Goal: Use online tool/utility: Utilize a website feature to perform a specific function

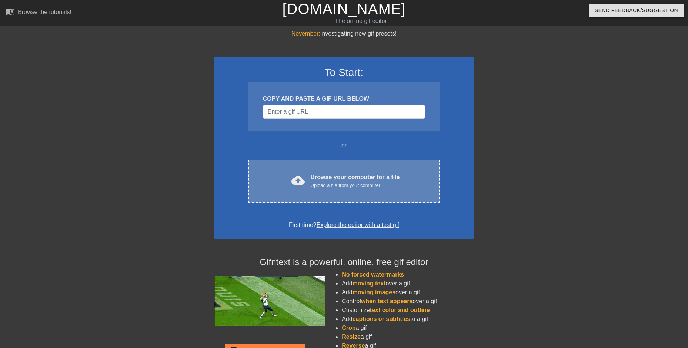
click at [306, 185] on div "cloud_upload Browse your computer for a file Upload a file from your computer" at bounding box center [343, 181] width 161 height 17
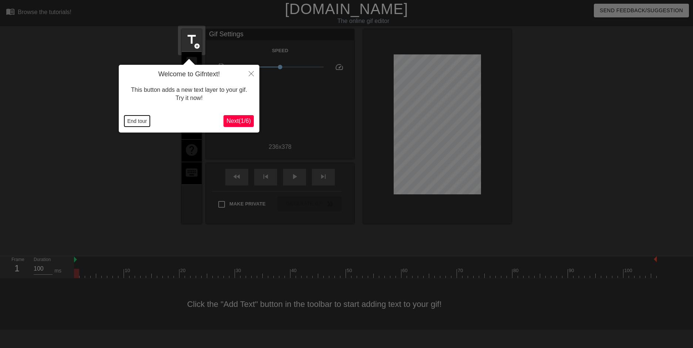
click at [143, 123] on button "End tour" at bounding box center [137, 120] width 26 height 11
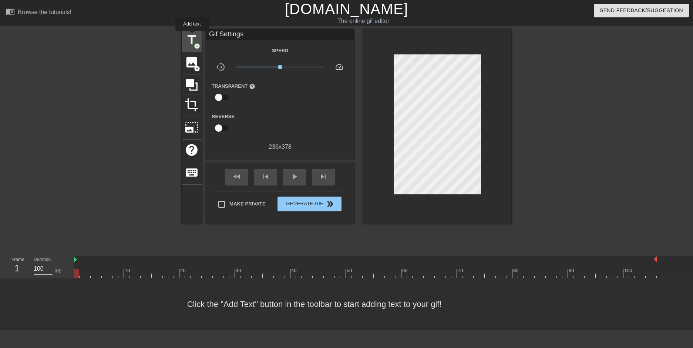
click at [192, 36] on span "title" at bounding box center [192, 40] width 14 height 14
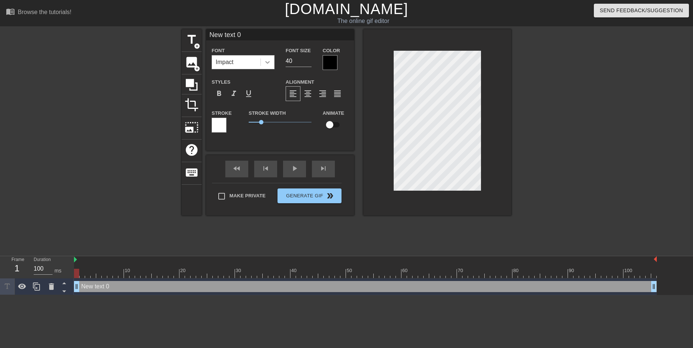
click at [266, 64] on icon at bounding box center [267, 61] width 7 height 7
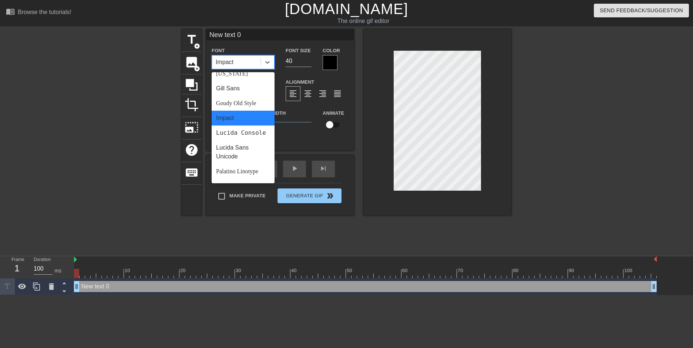
scroll to position [154, 0]
click at [314, 134] on div "Stroke Width 1" at bounding box center [280, 123] width 74 height 31
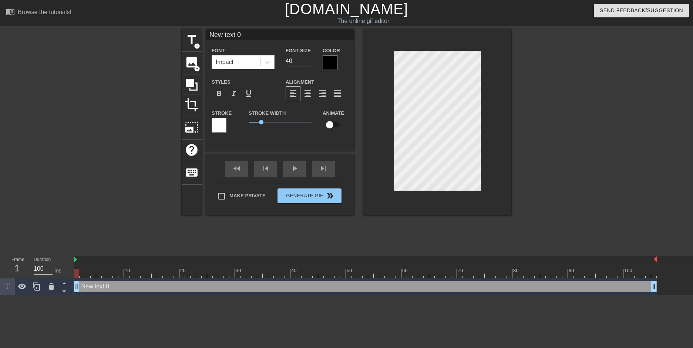
scroll to position [1, 1]
type input "New 0"
type textarea "New 0"
type input "New"
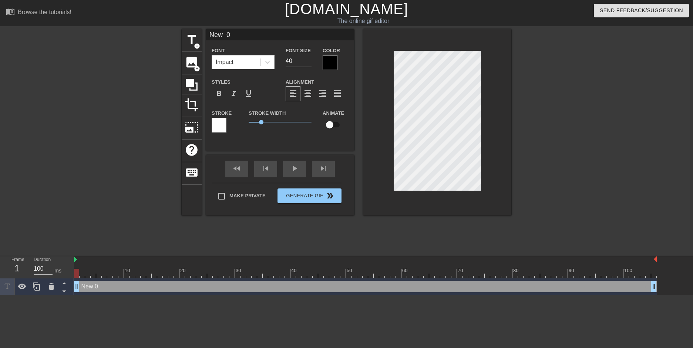
type textarea "New"
type input "New"
type textarea "New"
type input "New"
type textarea "New"
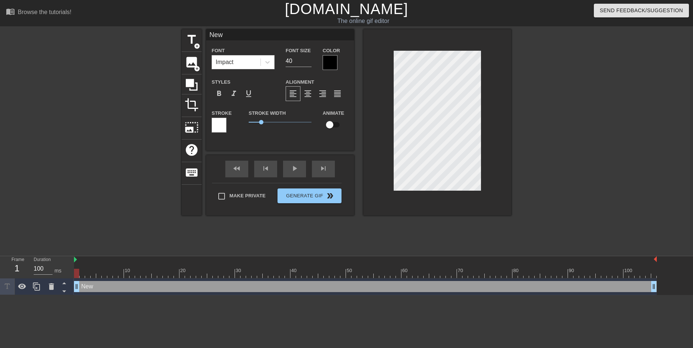
type input "Ne"
type textarea "Ne"
type input "N"
type textarea "N"
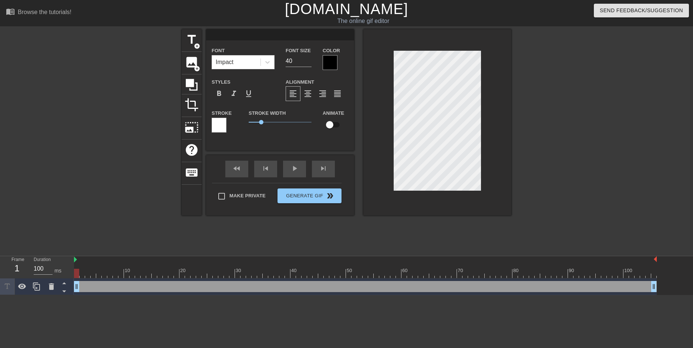
type input "Y"
type textarea "Y"
type input "YO"
type textarea "YO"
type input "YOR"
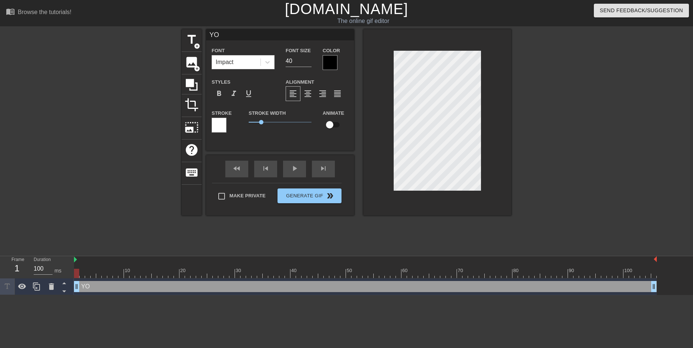
type textarea "YOR"
type input "YORM"
type textarea "YORM"
type input "YORME"
type textarea "YORME"
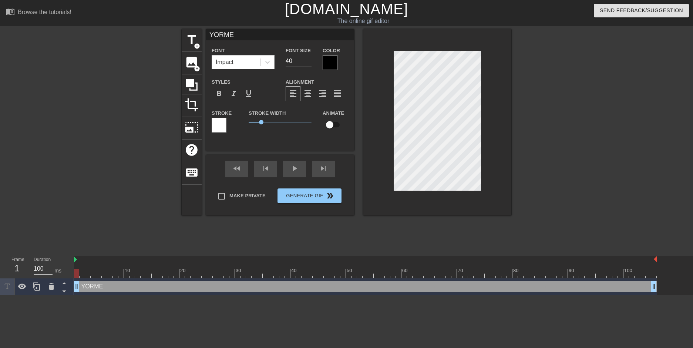
type input "YORMEX"
type textarea "YORMEX"
click at [311, 95] on span "format_align_center" at bounding box center [307, 93] width 9 height 9
click at [224, 95] on div "format_bold" at bounding box center [219, 93] width 15 height 15
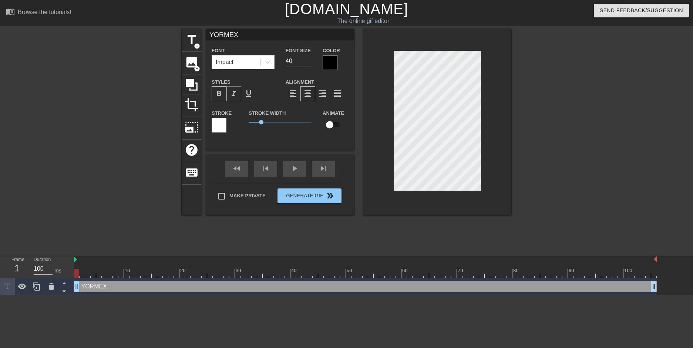
click at [237, 94] on span "format_italic" at bounding box center [233, 93] width 9 height 9
click at [263, 61] on div at bounding box center [267, 62] width 13 height 13
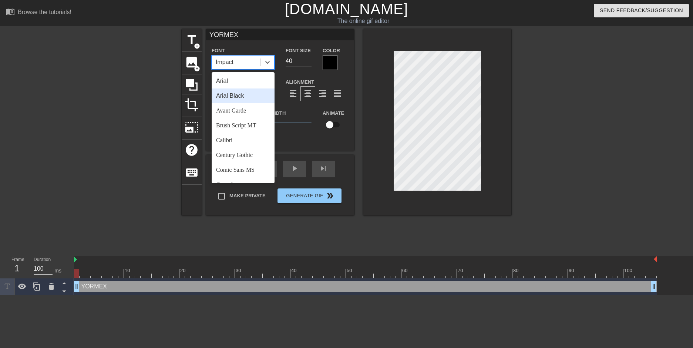
click at [240, 93] on div "Arial Black" at bounding box center [243, 95] width 63 height 15
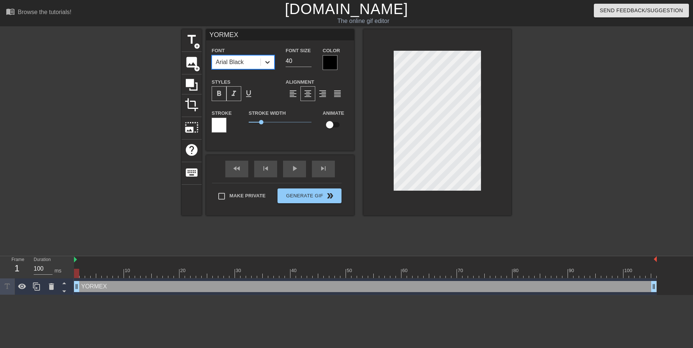
click at [270, 62] on icon at bounding box center [267, 61] width 7 height 7
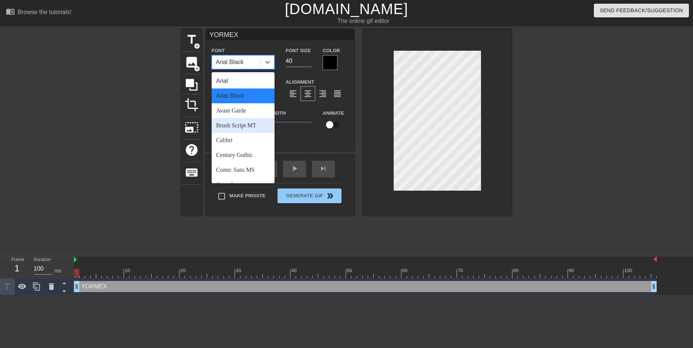
click at [252, 123] on div "Brush Script MT" at bounding box center [243, 125] width 63 height 15
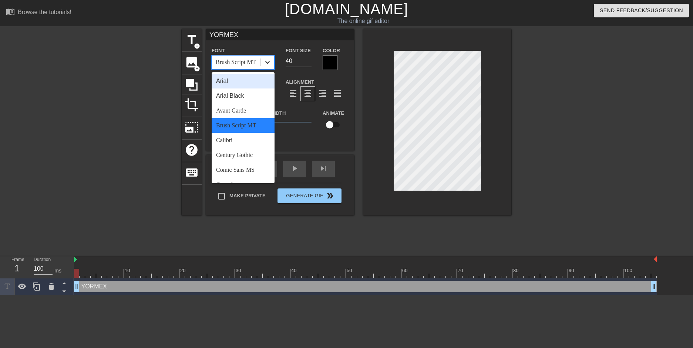
click at [269, 64] on icon at bounding box center [267, 61] width 7 height 7
click at [241, 145] on div "Calibri" at bounding box center [243, 140] width 63 height 15
click at [266, 64] on icon at bounding box center [267, 61] width 7 height 7
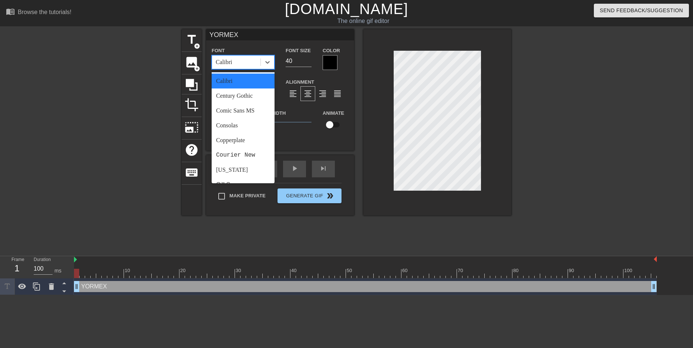
scroll to position [74, 0]
click at [248, 93] on div "Comic Sans MS" at bounding box center [243, 95] width 63 height 15
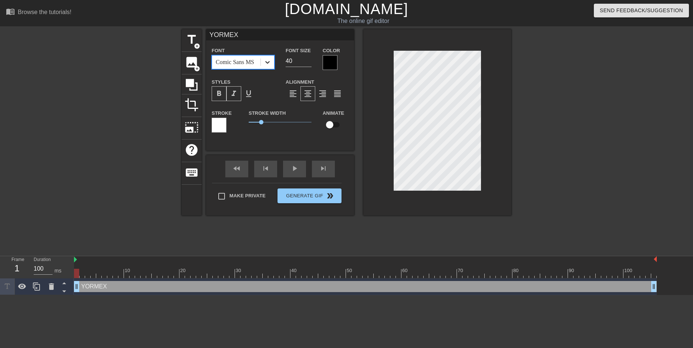
click at [270, 59] on icon at bounding box center [267, 61] width 7 height 7
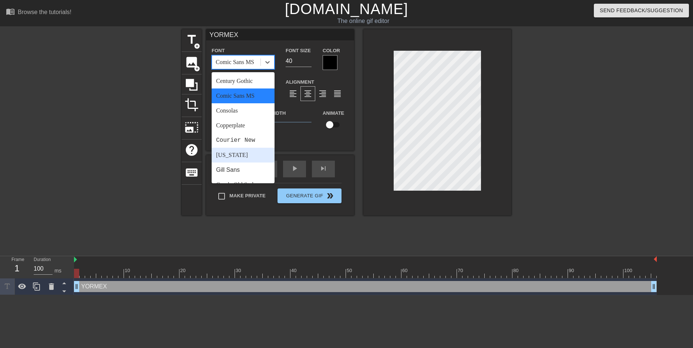
click at [247, 158] on div "[US_STATE]" at bounding box center [243, 155] width 63 height 15
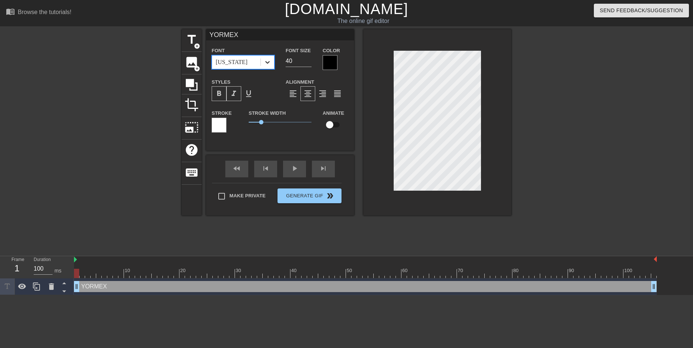
click at [270, 65] on icon at bounding box center [267, 61] width 7 height 7
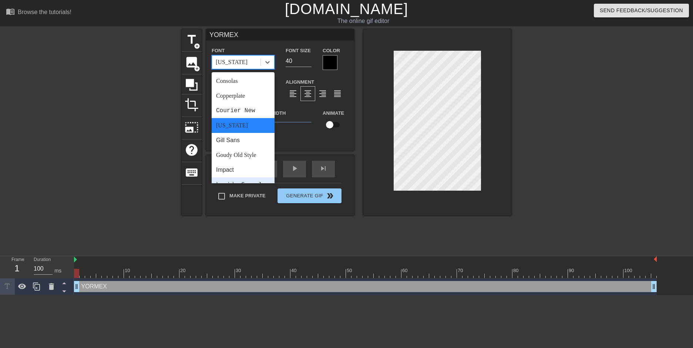
scroll to position [37, 0]
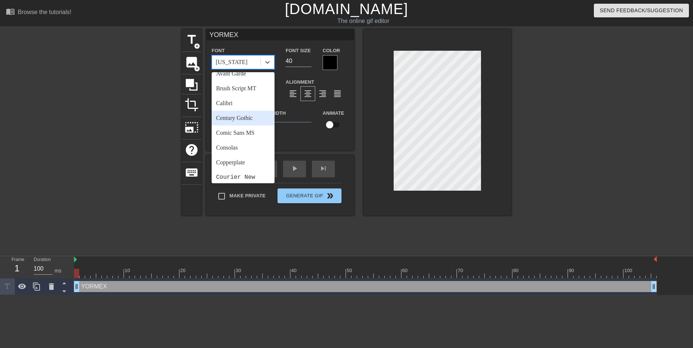
click at [255, 121] on div "Century Gothic" at bounding box center [243, 118] width 63 height 15
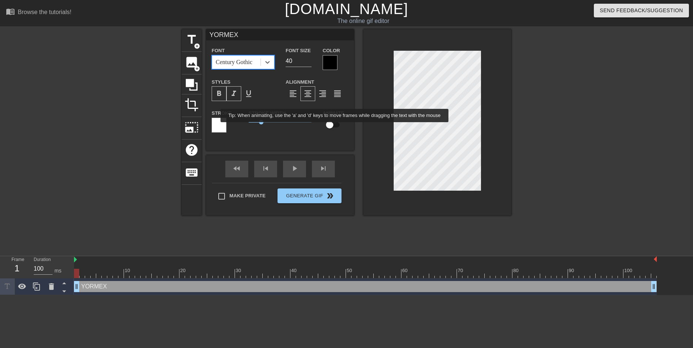
click at [335, 127] on input "checkbox" at bounding box center [330, 125] width 42 height 14
checkbox input "true"
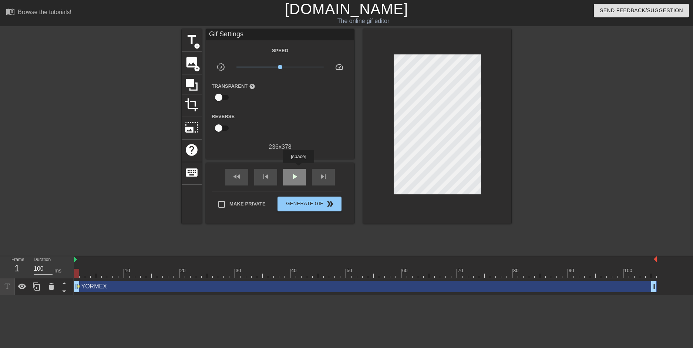
click at [298, 169] on div "play_arrow" at bounding box center [294, 177] width 23 height 17
click at [298, 175] on span "pause" at bounding box center [294, 176] width 9 height 9
click at [189, 39] on span "title" at bounding box center [192, 40] width 14 height 14
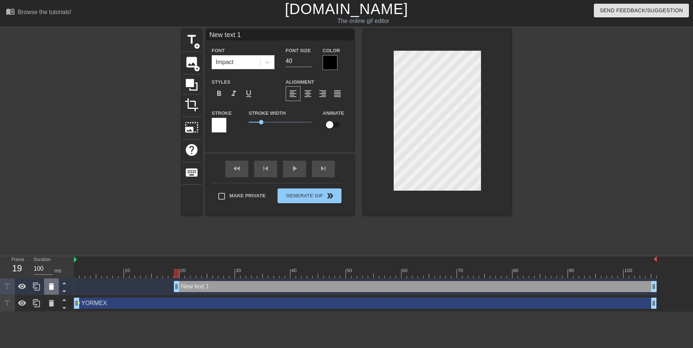
click at [50, 289] on icon at bounding box center [51, 286] width 5 height 7
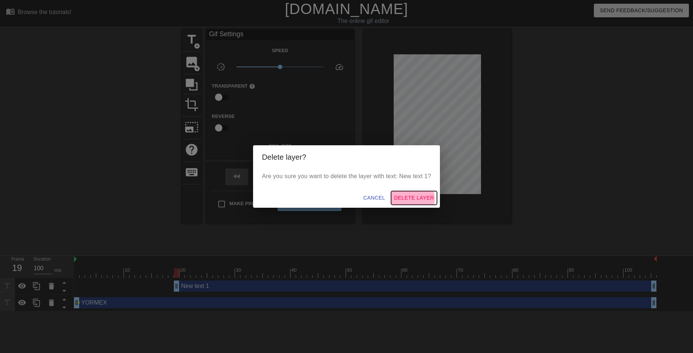
click at [409, 199] on span "Delete Layer" at bounding box center [414, 198] width 40 height 9
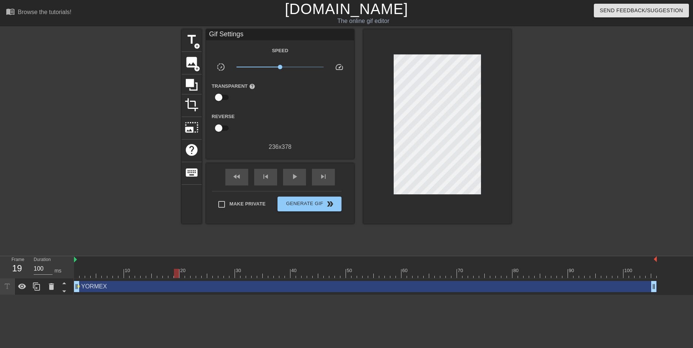
click at [99, 287] on div "YORMEX drag_handle drag_handle" at bounding box center [365, 286] width 583 height 11
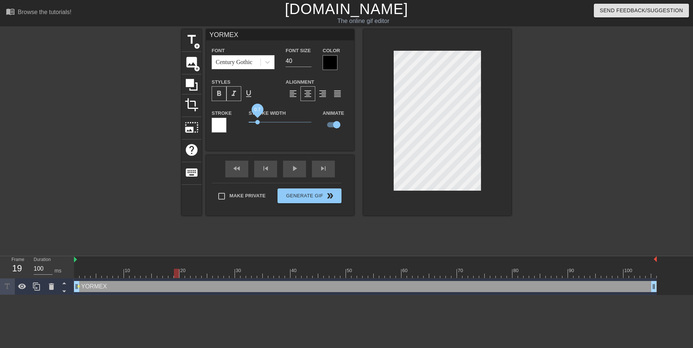
drag, startPoint x: 262, startPoint y: 122, endPoint x: 258, endPoint y: 122, distance: 4.5
click at [258, 122] on span "0.7" at bounding box center [257, 122] width 4 height 4
click at [223, 122] on div at bounding box center [219, 125] width 15 height 15
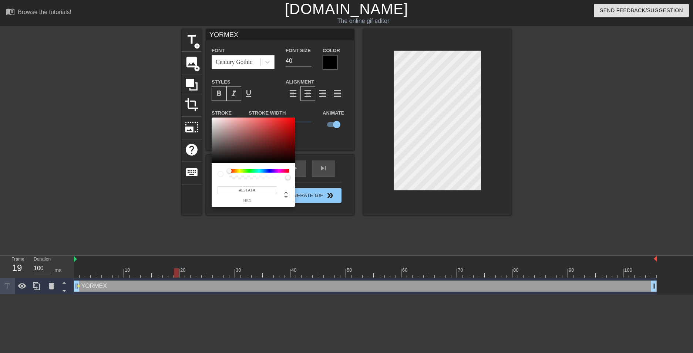
click at [286, 122] on div at bounding box center [253, 141] width 83 height 46
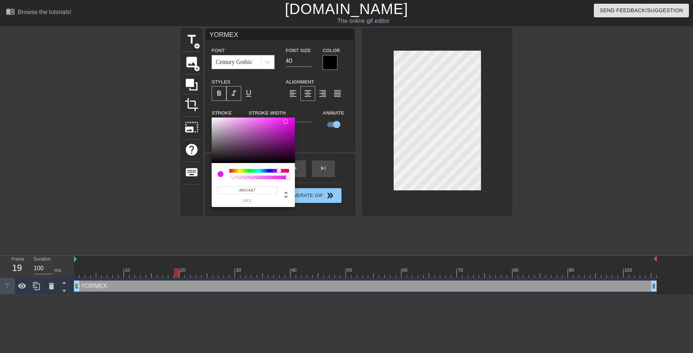
type input "#E71AE1"
drag, startPoint x: 268, startPoint y: 170, endPoint x: 279, endPoint y: 168, distance: 11.6
click at [279, 168] on div "#E71AE1 hex" at bounding box center [253, 185] width 83 height 44
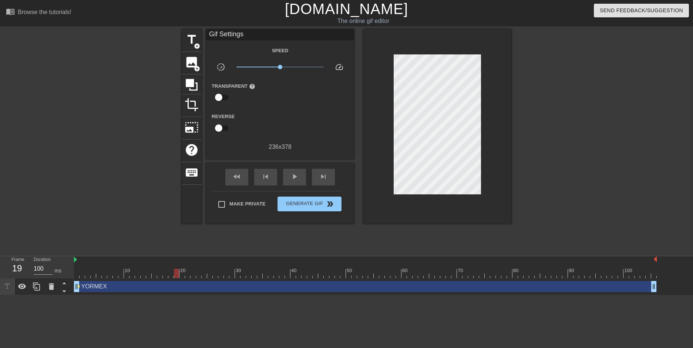
click at [111, 287] on div "YORMEX drag_handle drag_handle" at bounding box center [365, 286] width 583 height 11
click at [292, 169] on div "play_arrow" at bounding box center [294, 177] width 23 height 17
click at [313, 205] on span "Generate Gif double_arrow" at bounding box center [310, 203] width 58 height 9
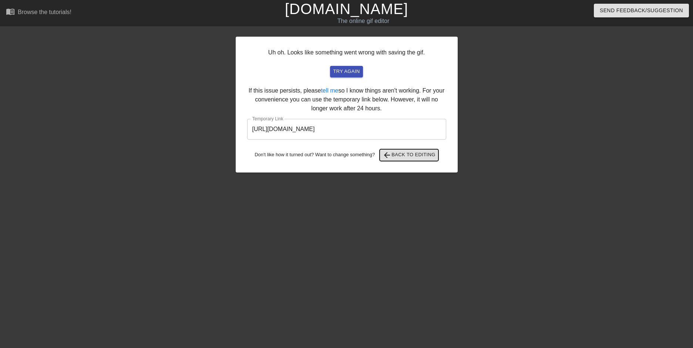
click at [397, 151] on span "arrow_back Back to Editing" at bounding box center [409, 155] width 53 height 9
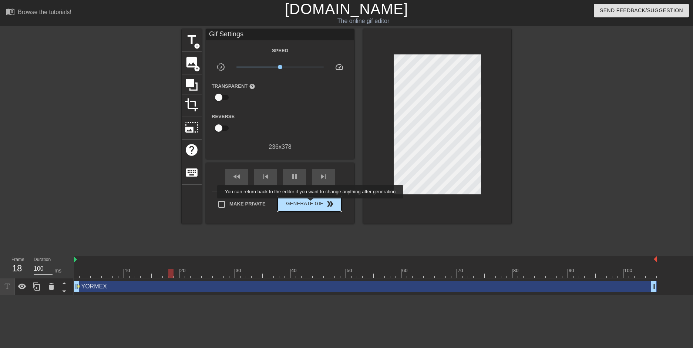
click at [311, 204] on span "Generate Gif double_arrow" at bounding box center [310, 203] width 58 height 9
